Goal: Task Accomplishment & Management: Complete application form

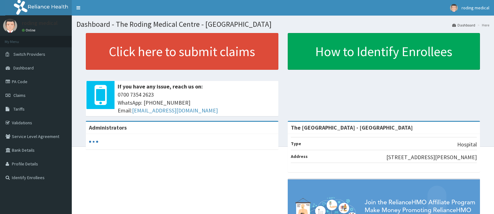
click at [17, 95] on span "Claims" at bounding box center [19, 96] width 12 height 6
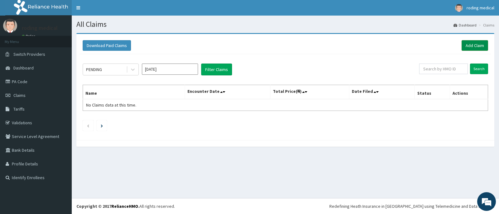
click at [469, 46] on link "Add Claim" at bounding box center [475, 45] width 27 height 11
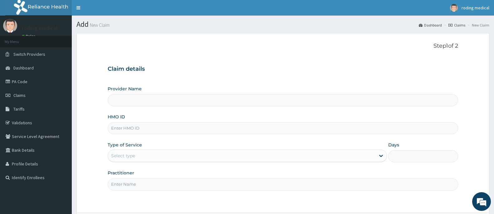
type input "The [GEOGRAPHIC_DATA] - [GEOGRAPHIC_DATA]"
click at [156, 129] on input "HMO ID" at bounding box center [283, 128] width 350 height 12
type input "KSB/11250/A"
click at [160, 155] on div "Select type" at bounding box center [241, 156] width 267 height 10
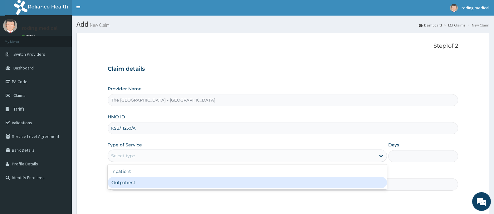
click at [122, 184] on div "Outpatient" at bounding box center [247, 182] width 279 height 11
type input "1"
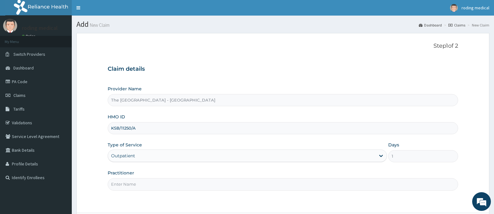
click at [161, 185] on input "Practitioner" at bounding box center [283, 184] width 350 height 12
type input "Dr [PERSON_NAME]"
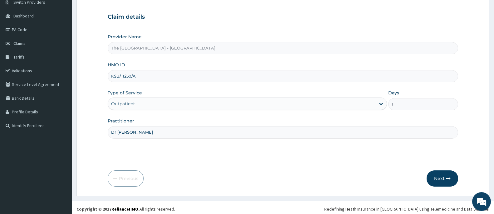
scroll to position [55, 0]
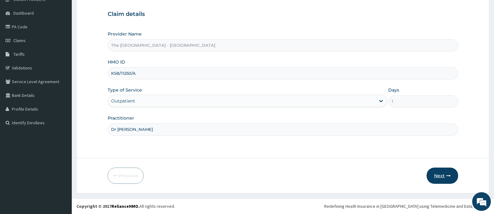
click at [438, 178] on button "Next" at bounding box center [442, 176] width 32 height 16
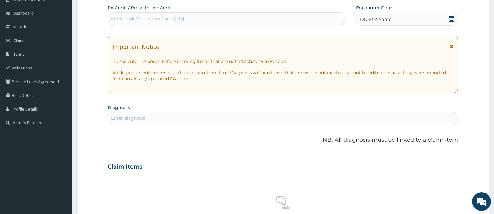
click at [380, 19] on span "DD-MM-YYYY" at bounding box center [375, 19] width 31 height 6
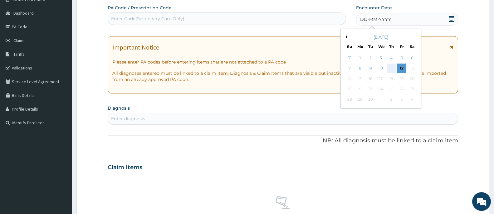
click at [390, 68] on div "11" at bounding box center [390, 68] width 9 height 9
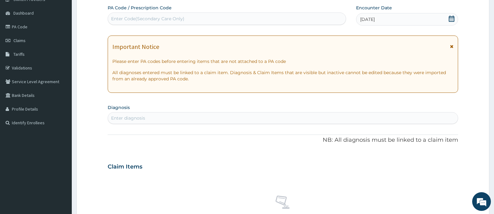
click at [177, 20] on div "Enter Code(Secondary Care Only)" at bounding box center [147, 19] width 73 height 6
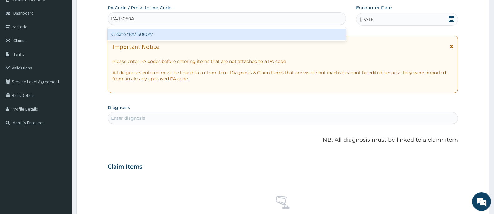
type input "PA/13060A"
click at [174, 35] on div "Create "PA/13060A"" at bounding box center [227, 34] width 238 height 11
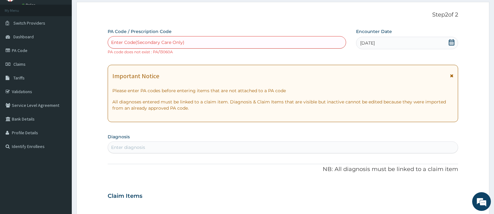
scroll to position [0, 0]
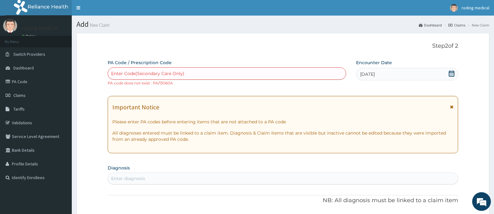
click at [202, 75] on div "Enter Code(Secondary Care Only)" at bounding box center [227, 74] width 238 height 10
type input "PA/IC449"
click at [167, 74] on div "PA/IC449" at bounding box center [227, 74] width 238 height 10
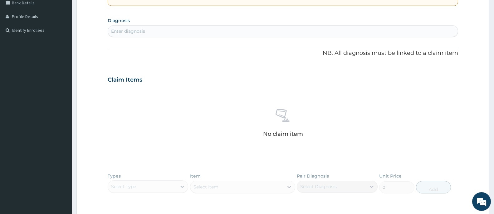
scroll to position [156, 0]
